Goal: Information Seeking & Learning: Learn about a topic

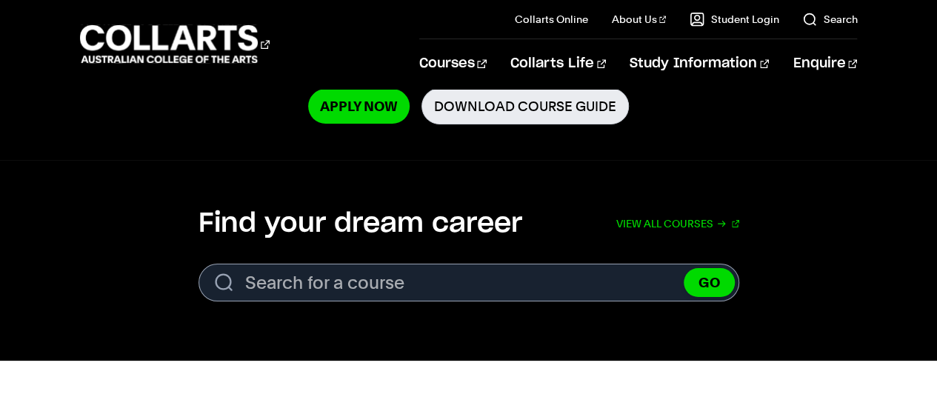
scroll to position [374, 0]
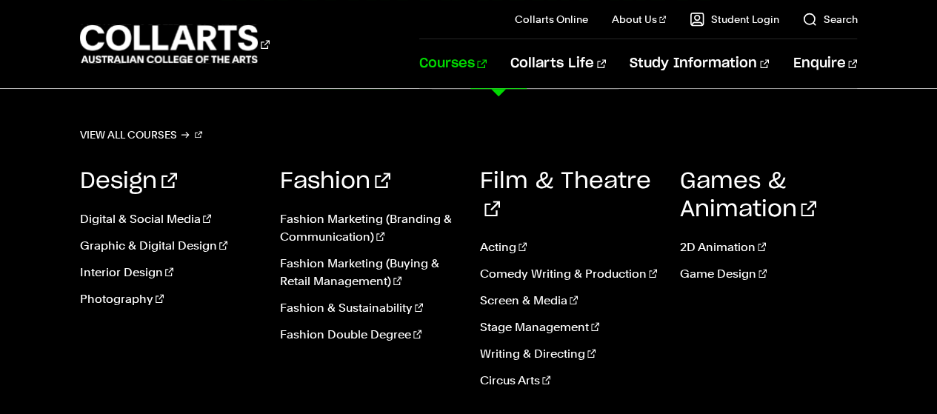
click at [487, 58] on link "Courses" at bounding box center [452, 63] width 67 height 49
click at [347, 301] on link "Fashion & Sustainability" at bounding box center [369, 308] width 178 height 18
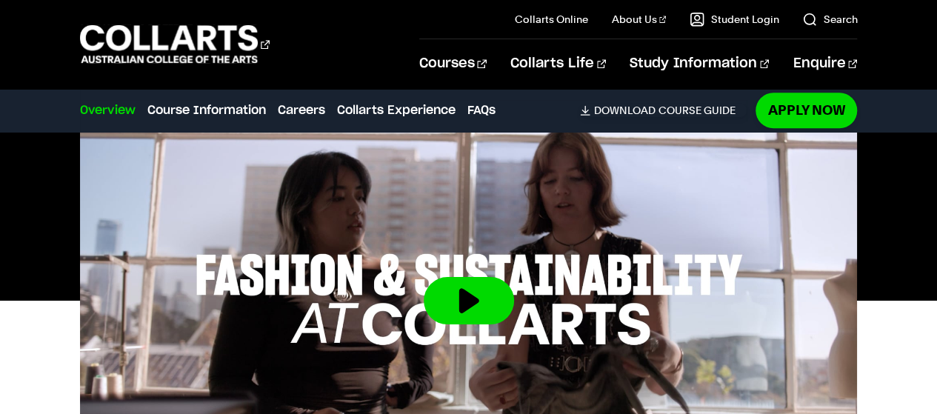
scroll to position [579, 0]
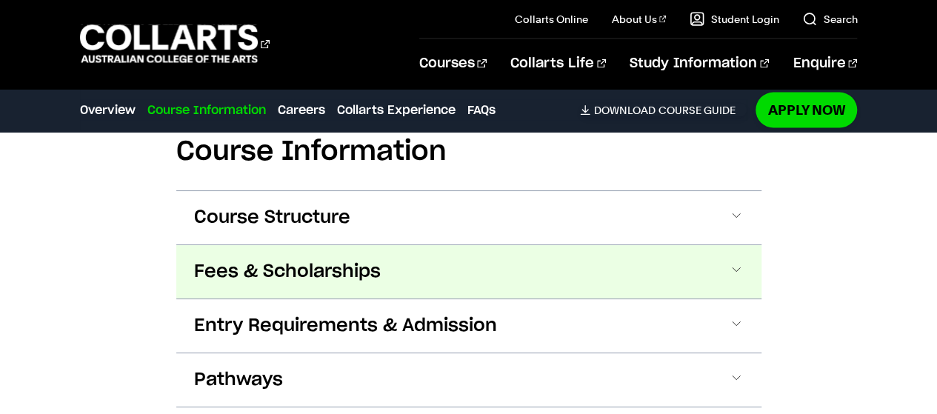
click at [341, 270] on span "Fees & Scholarships" at bounding box center [287, 272] width 187 height 24
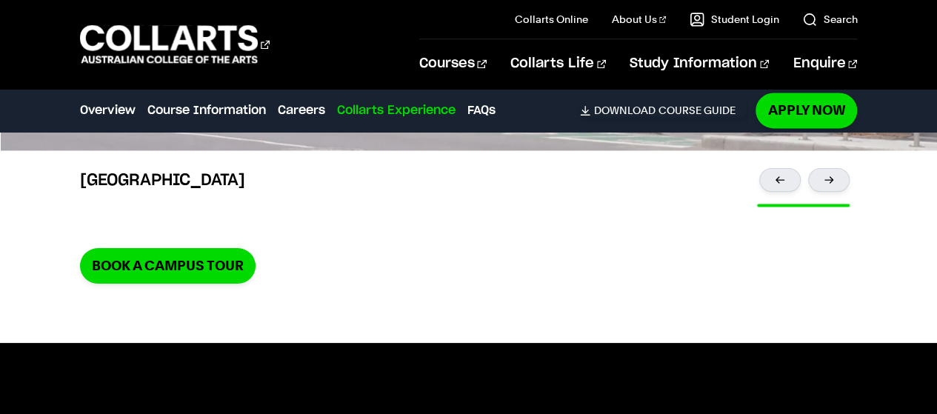
scroll to position [3907, 0]
